Goal: Subscribe to service/newsletter

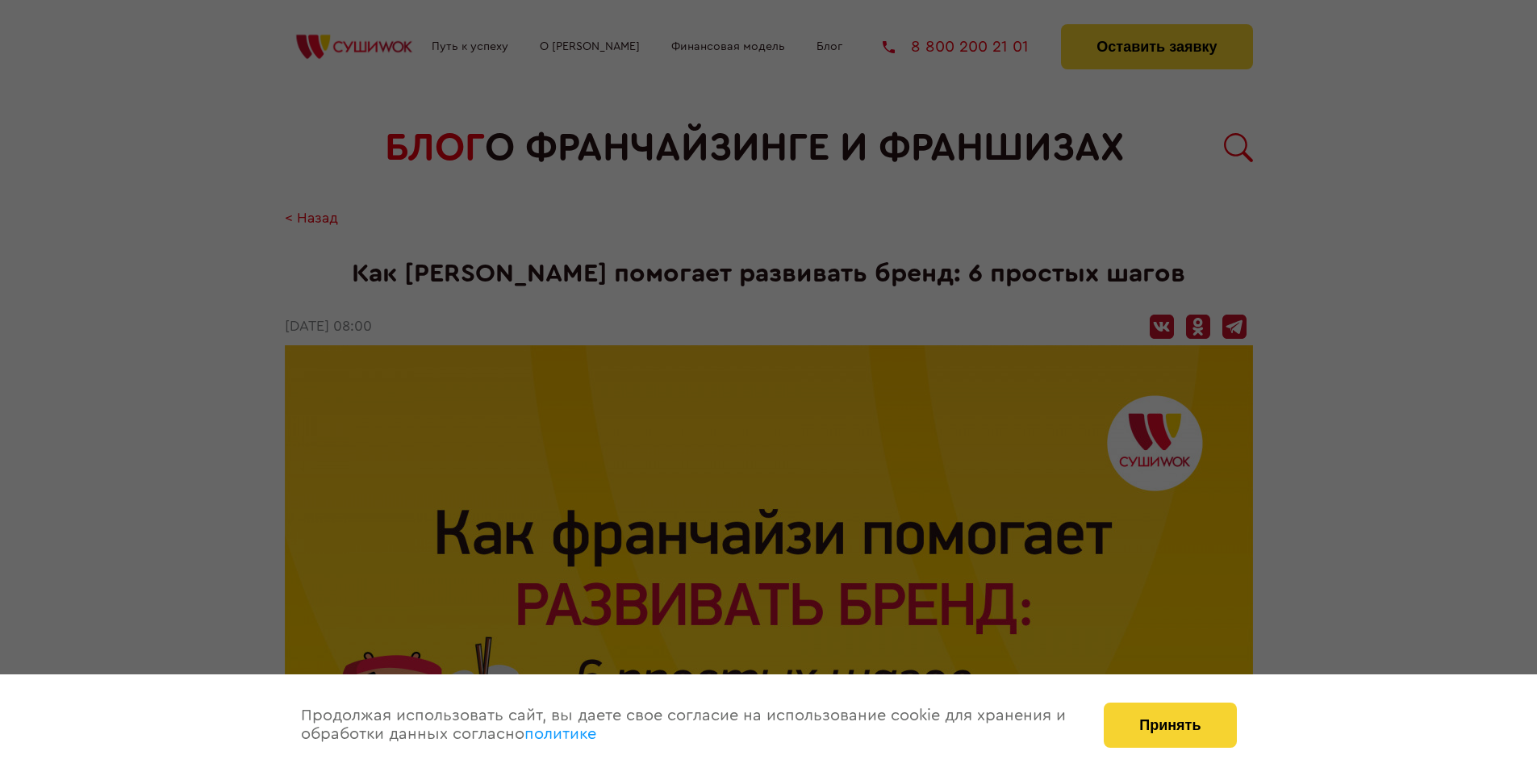
scroll to position [2120, 0]
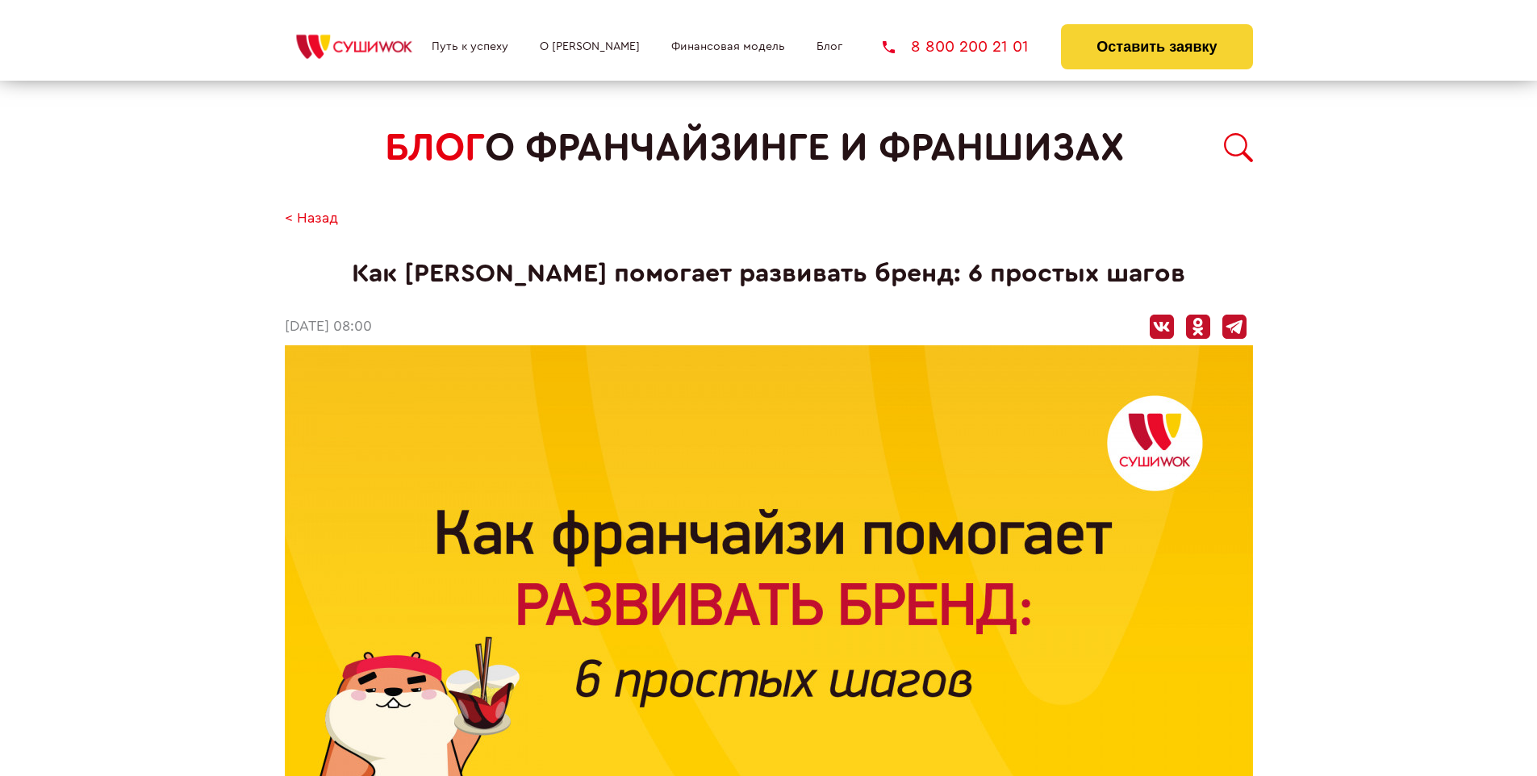
scroll to position [2120, 0]
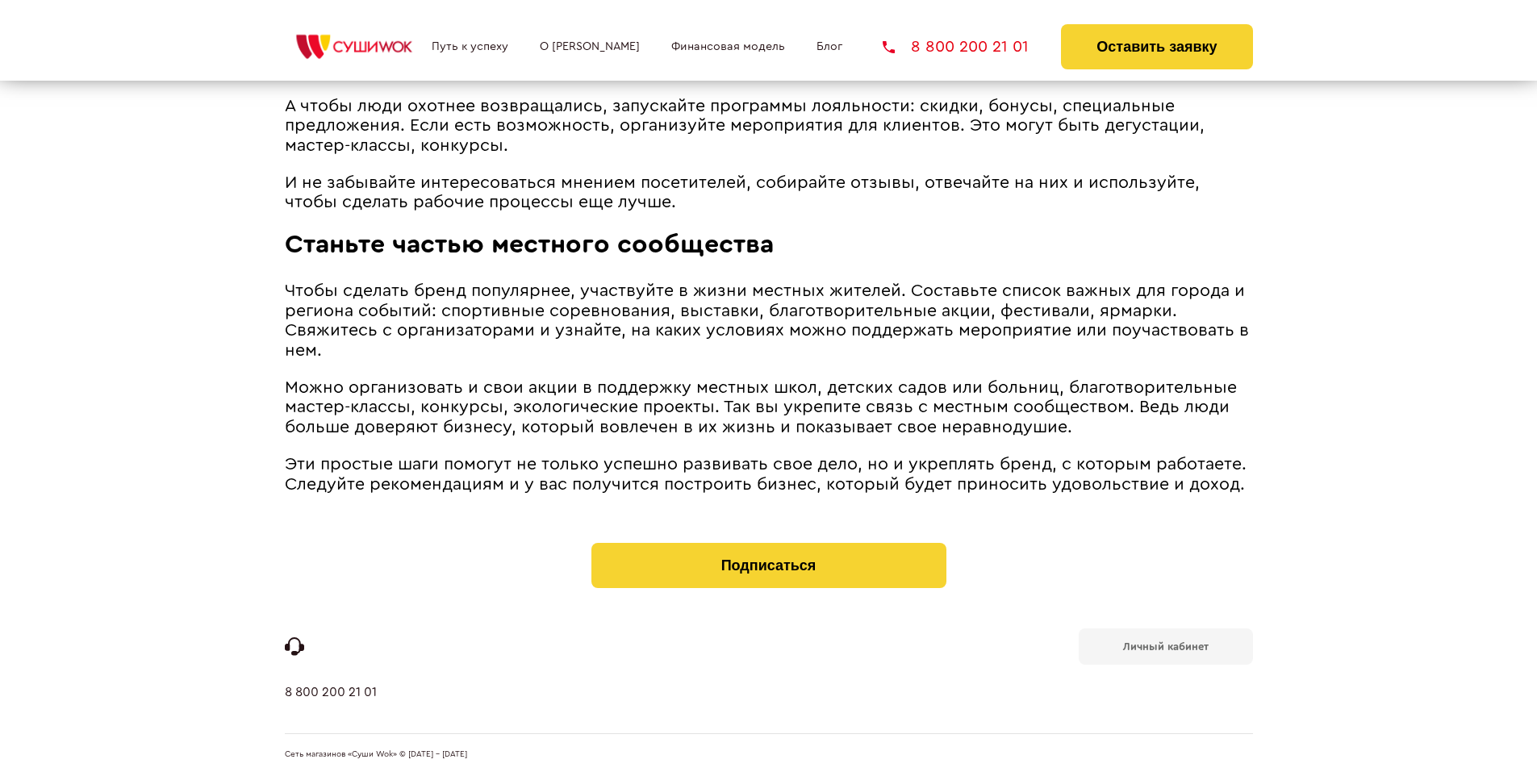
click at [1165, 645] on b "Личный кабинет" at bounding box center [1166, 646] width 86 height 10
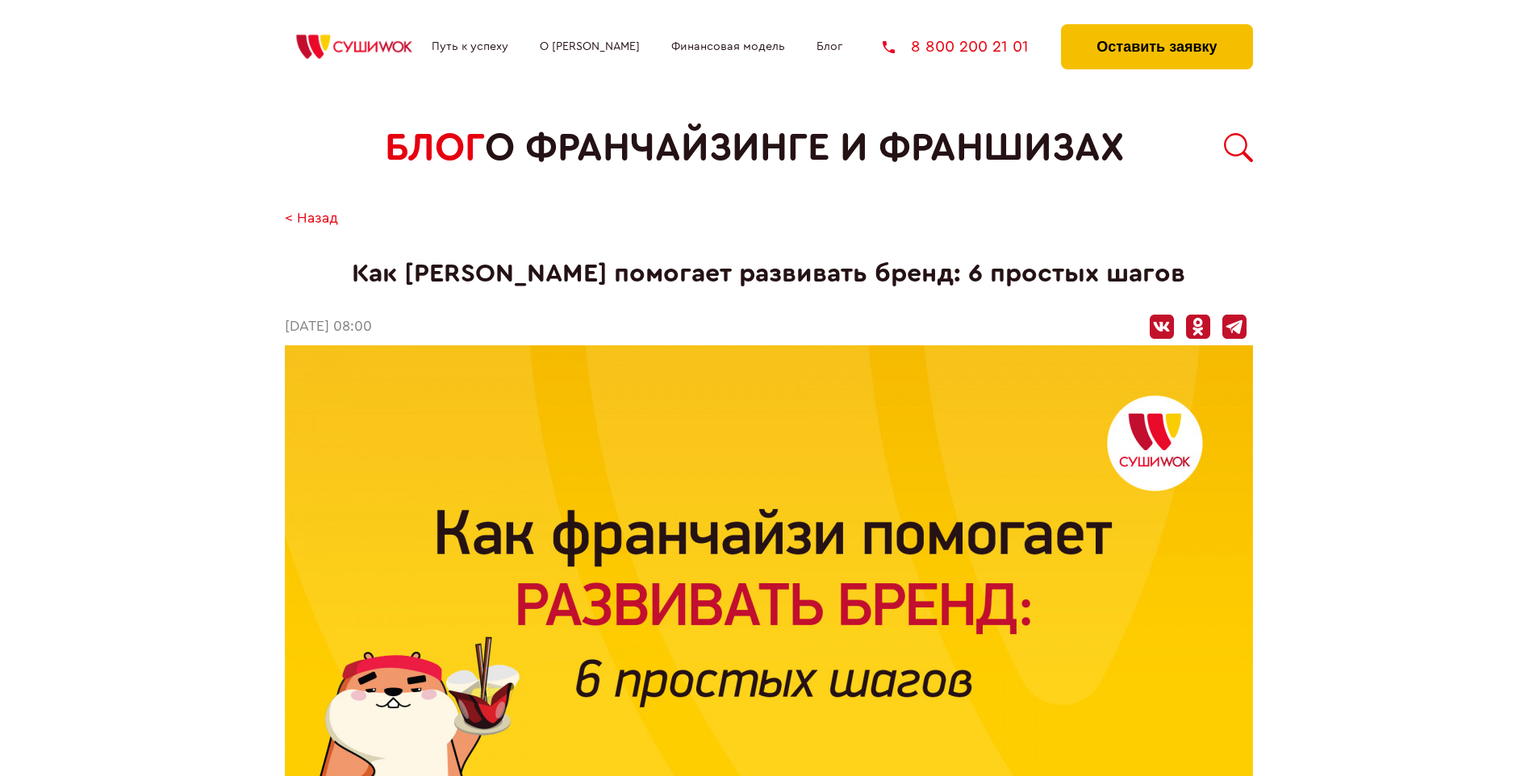
click at [1156, 28] on button "Оставить заявку" at bounding box center [1156, 46] width 191 height 45
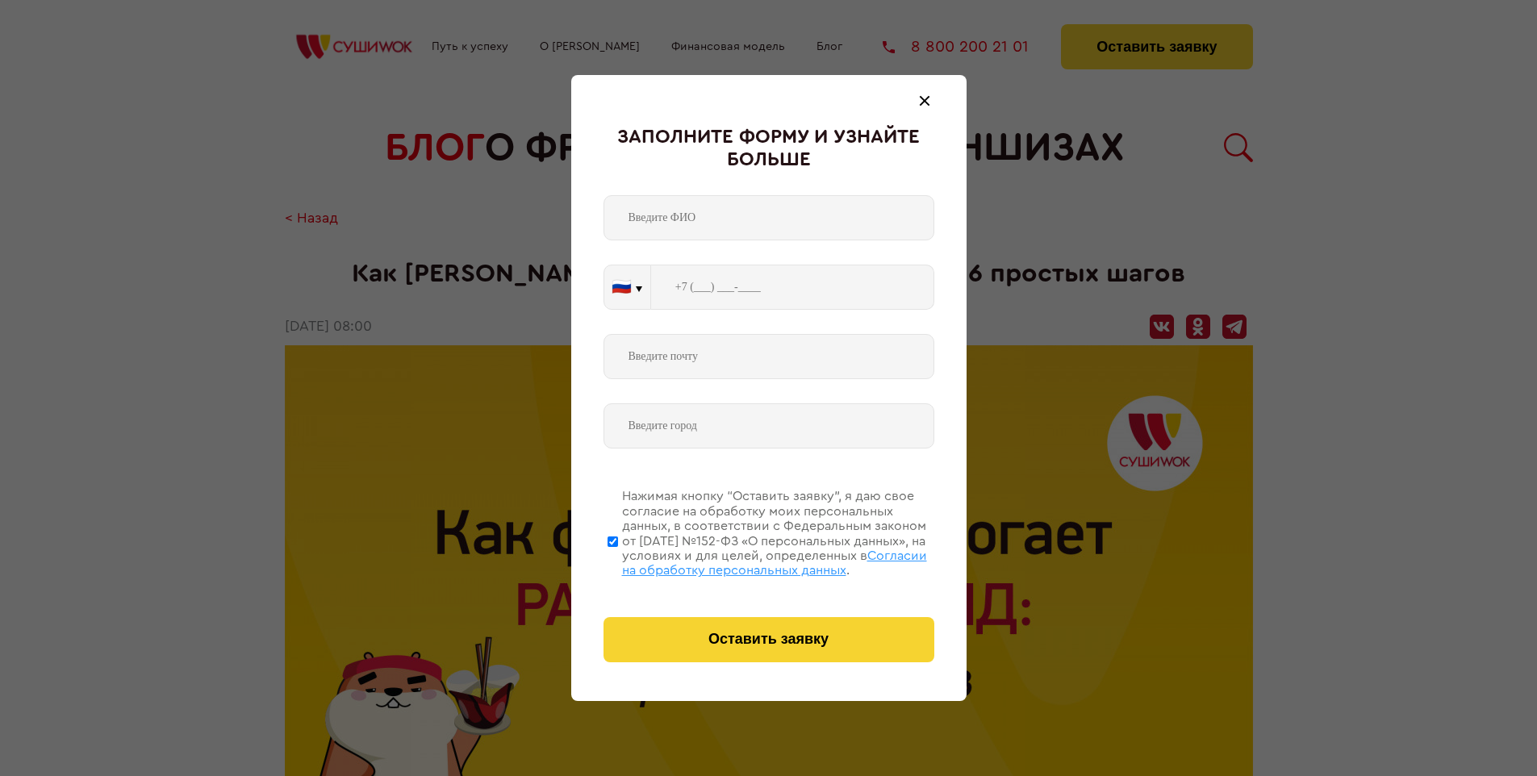
click at [748, 561] on span "Согласии на обработку персональных данных" at bounding box center [774, 562] width 305 height 27
click at [618, 561] on input "Нажимая кнопку “Оставить заявку”, я даю свое согласие на обработку моих персона…" at bounding box center [612, 541] width 10 height 129
checkbox input "false"
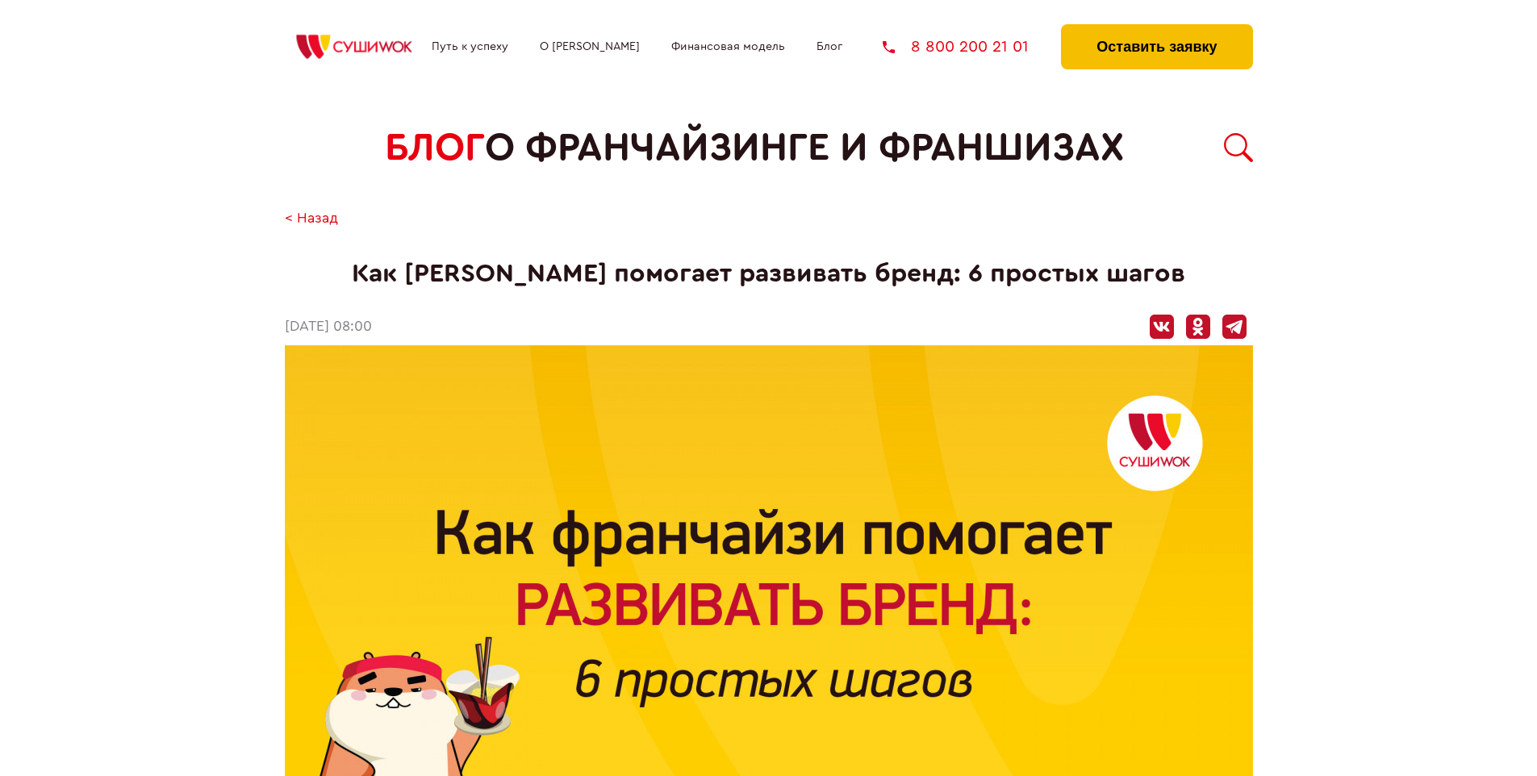
click at [1156, 28] on button "Оставить заявку" at bounding box center [1156, 46] width 191 height 45
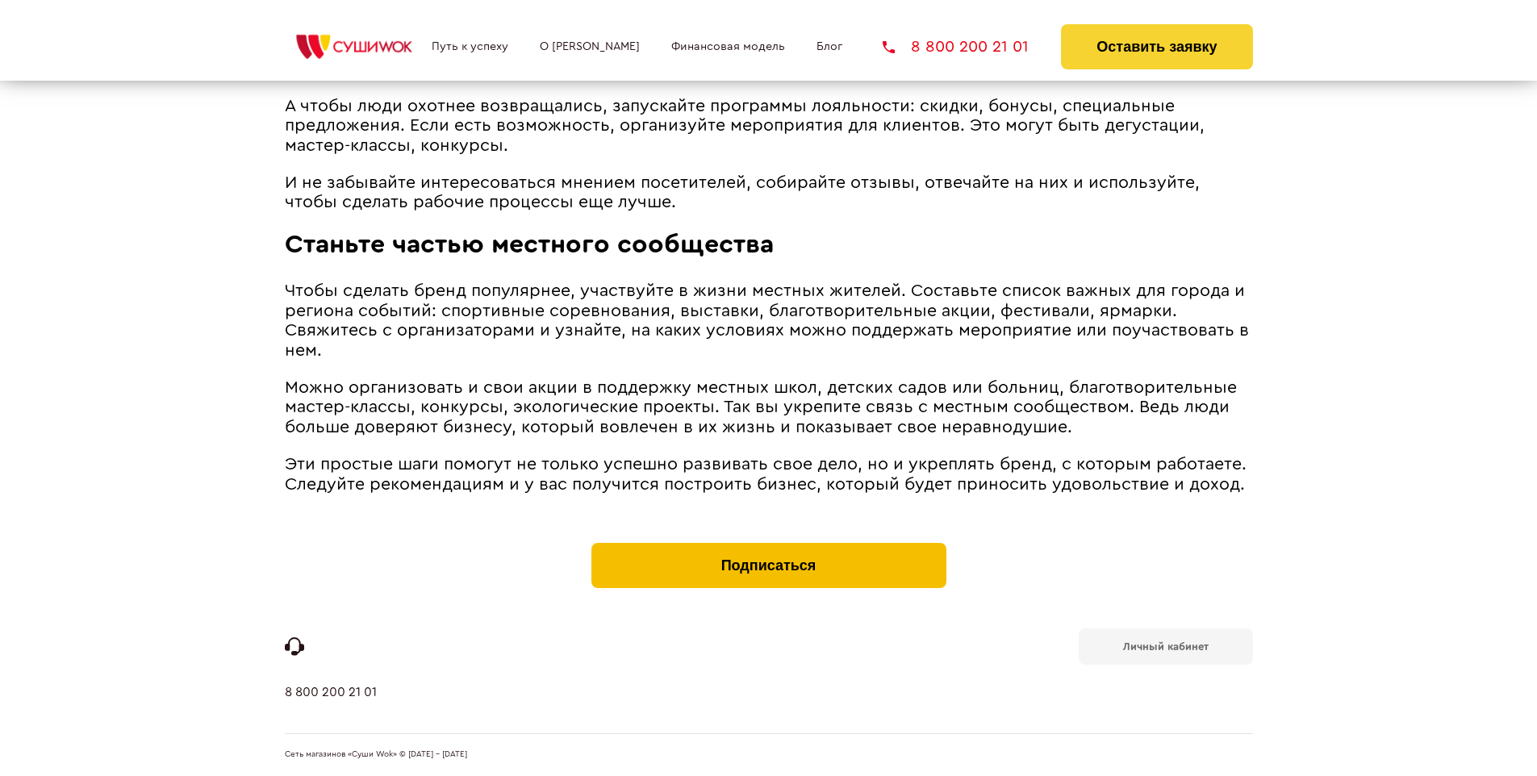
click at [768, 547] on button "Подписаться" at bounding box center [768, 565] width 355 height 45
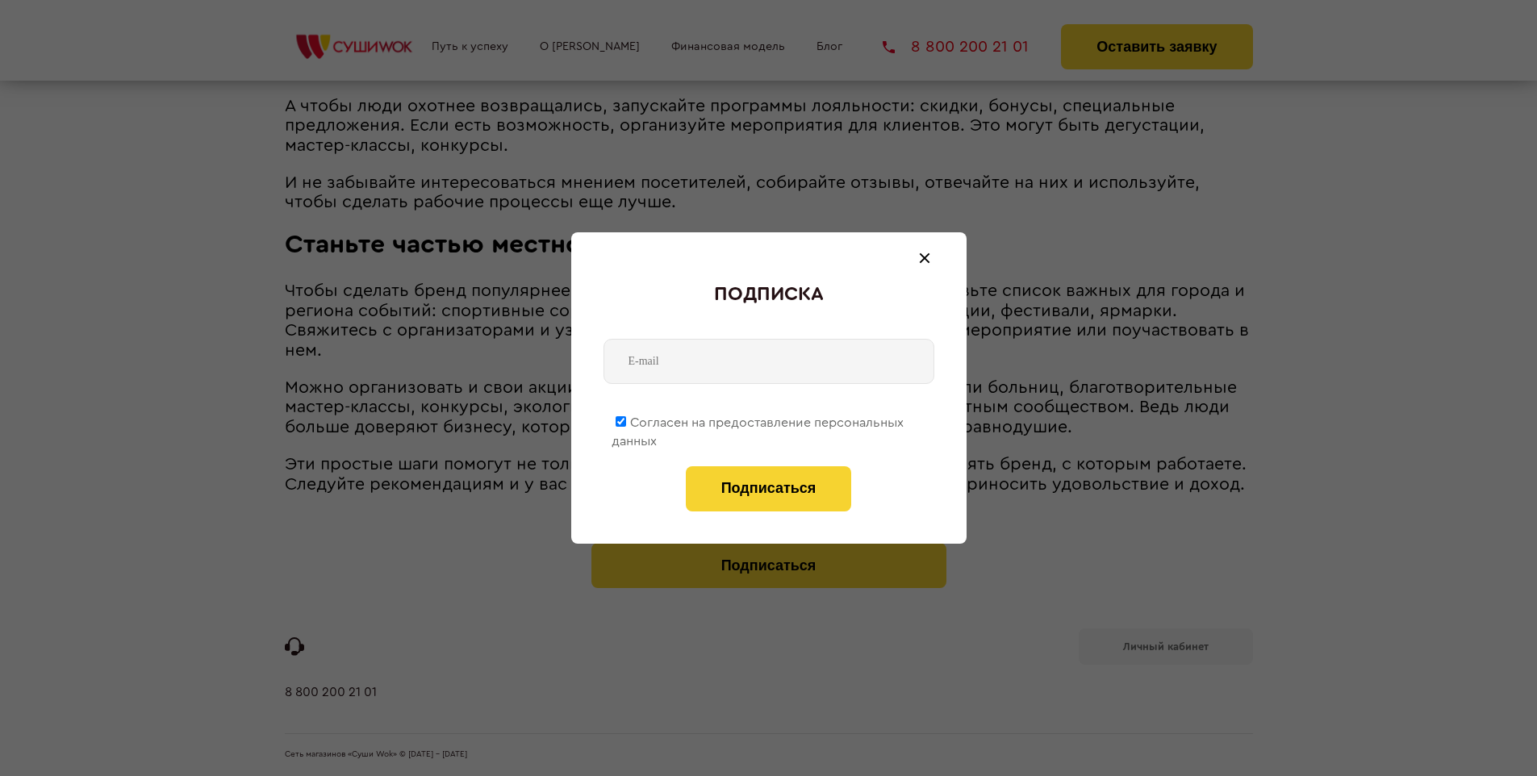
click at [758, 419] on span "Согласен на предоставление персональных данных" at bounding box center [757, 431] width 292 height 31
click at [626, 419] on input "Согласен на предоставление персональных данных" at bounding box center [621, 421] width 10 height 10
checkbox input "false"
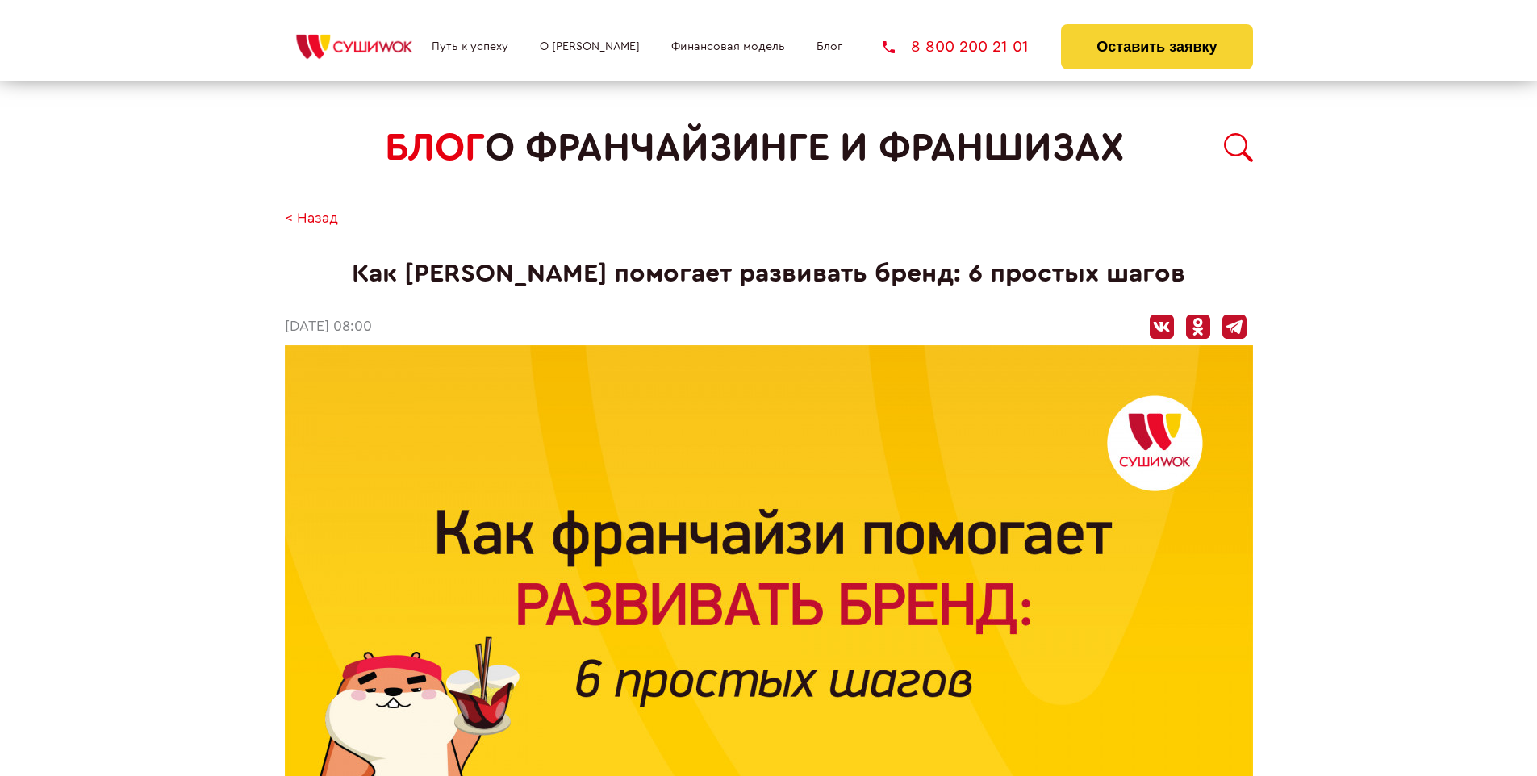
scroll to position [2120, 0]
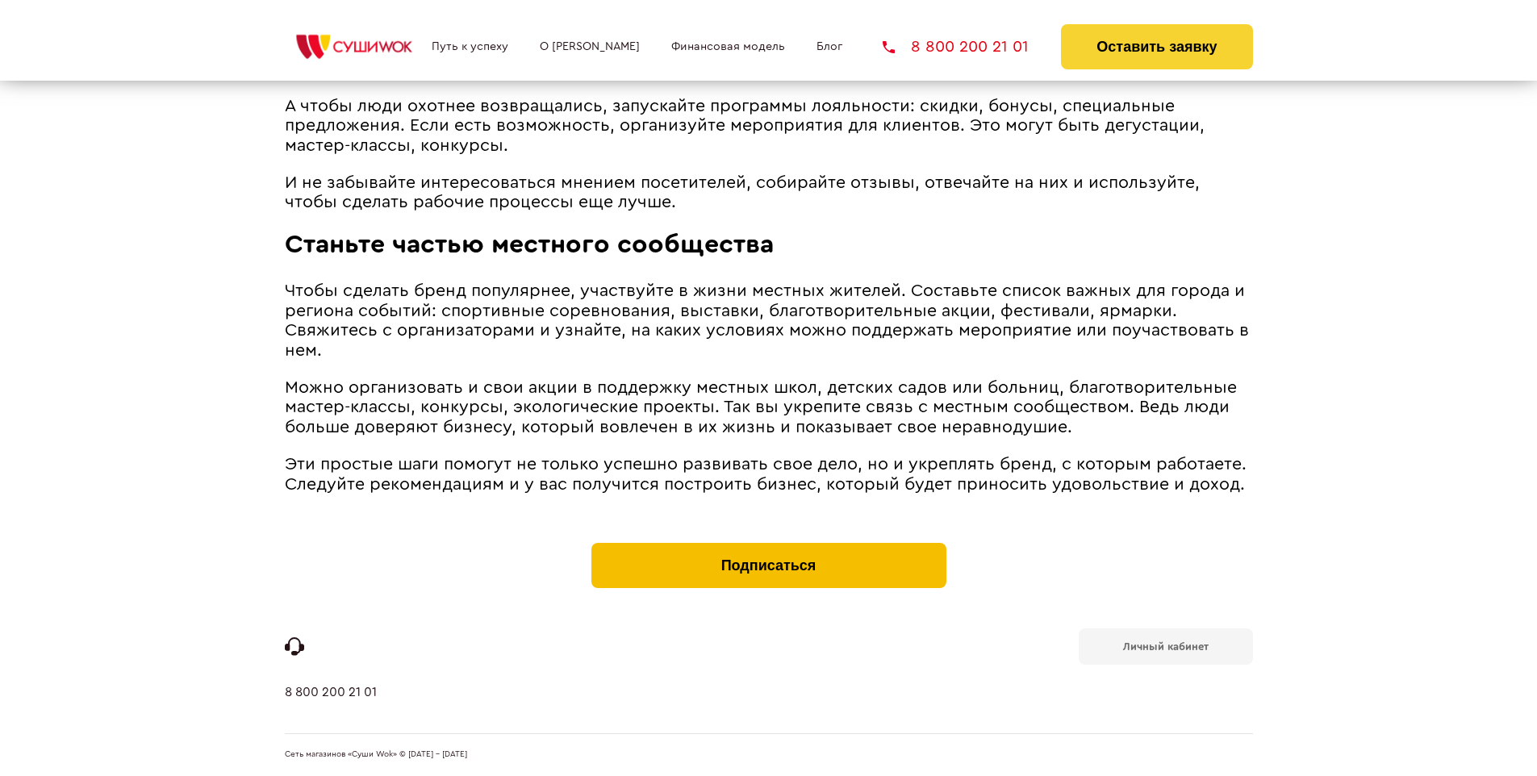
click at [768, 547] on button "Подписаться" at bounding box center [768, 565] width 355 height 45
